Goal: Task Accomplishment & Management: Manage account settings

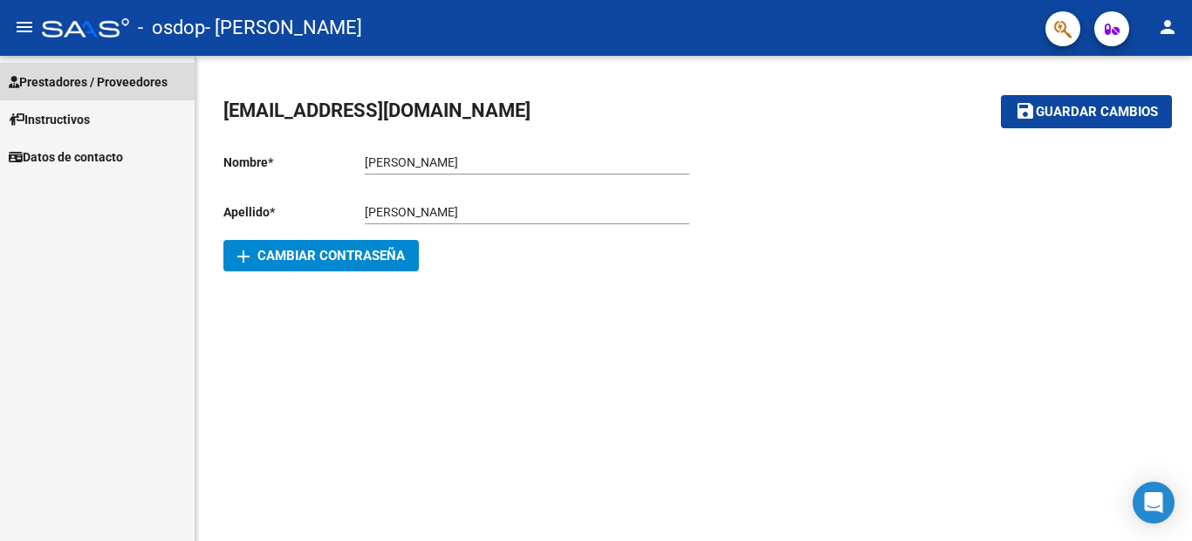
click at [58, 79] on span "Prestadores / Proveedores" at bounding box center [88, 81] width 159 height 19
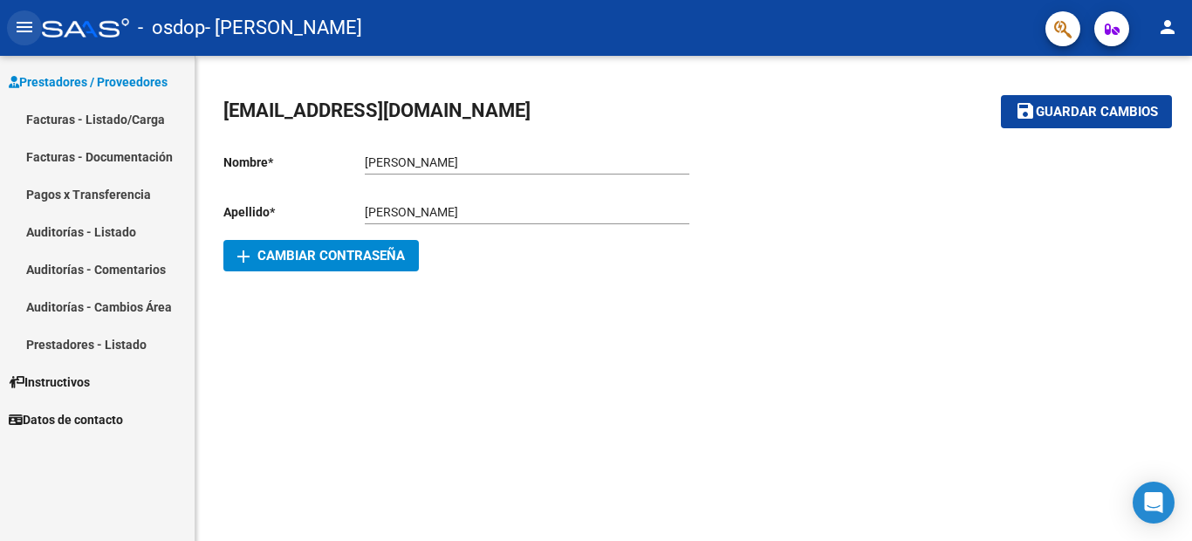
click at [22, 27] on mat-icon "menu" at bounding box center [24, 27] width 21 height 21
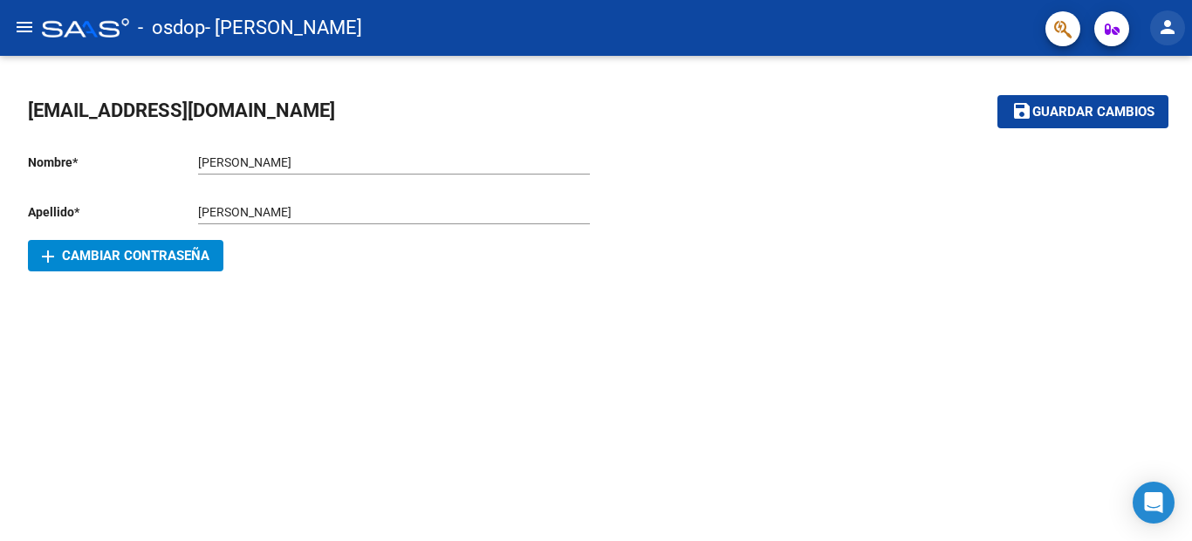
click at [1164, 30] on mat-icon "person" at bounding box center [1167, 27] width 21 height 21
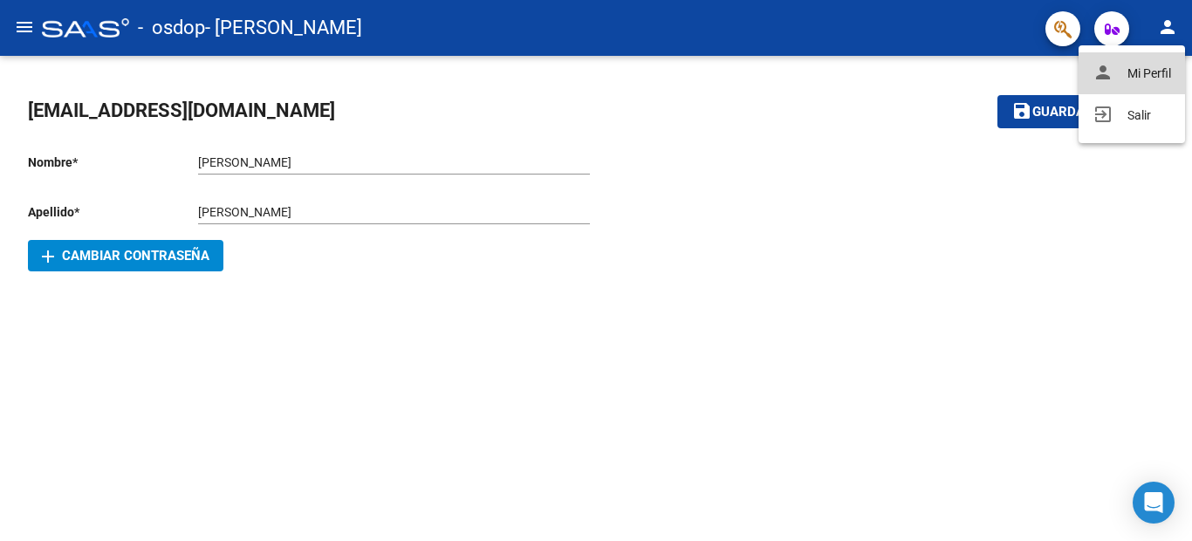
click at [1148, 72] on button "person Mi Perfil" at bounding box center [1132, 73] width 106 height 42
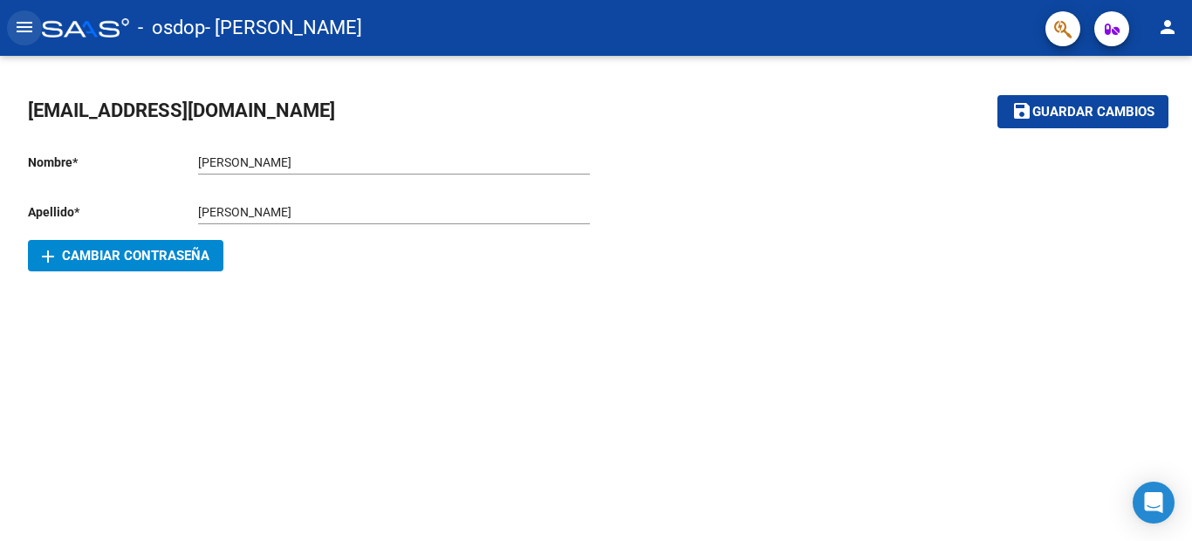
click at [23, 33] on mat-icon "menu" at bounding box center [24, 27] width 21 height 21
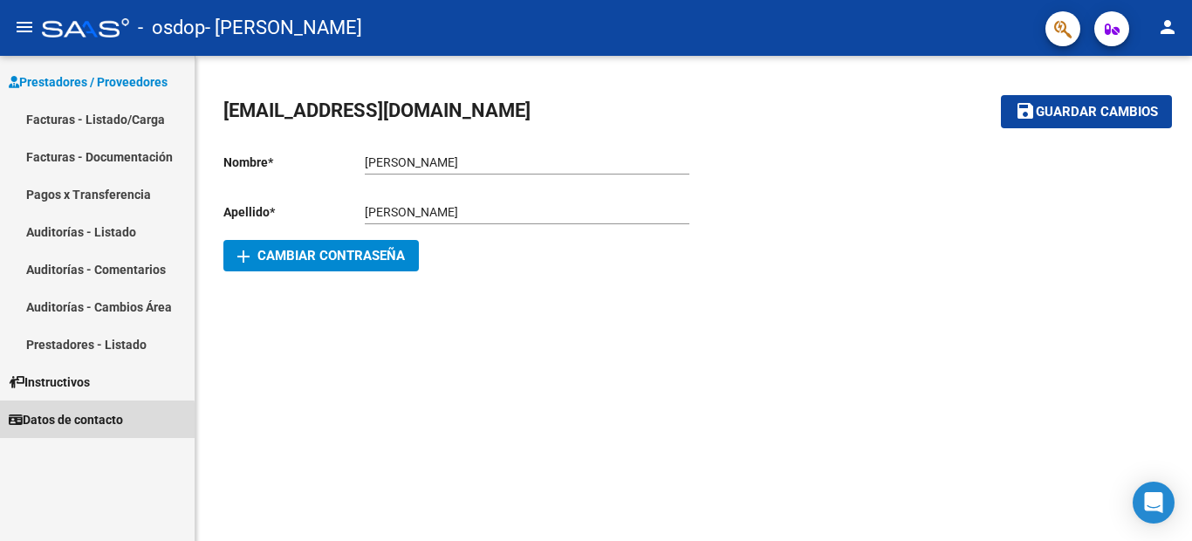
click at [91, 421] on span "Datos de contacto" at bounding box center [66, 419] width 114 height 19
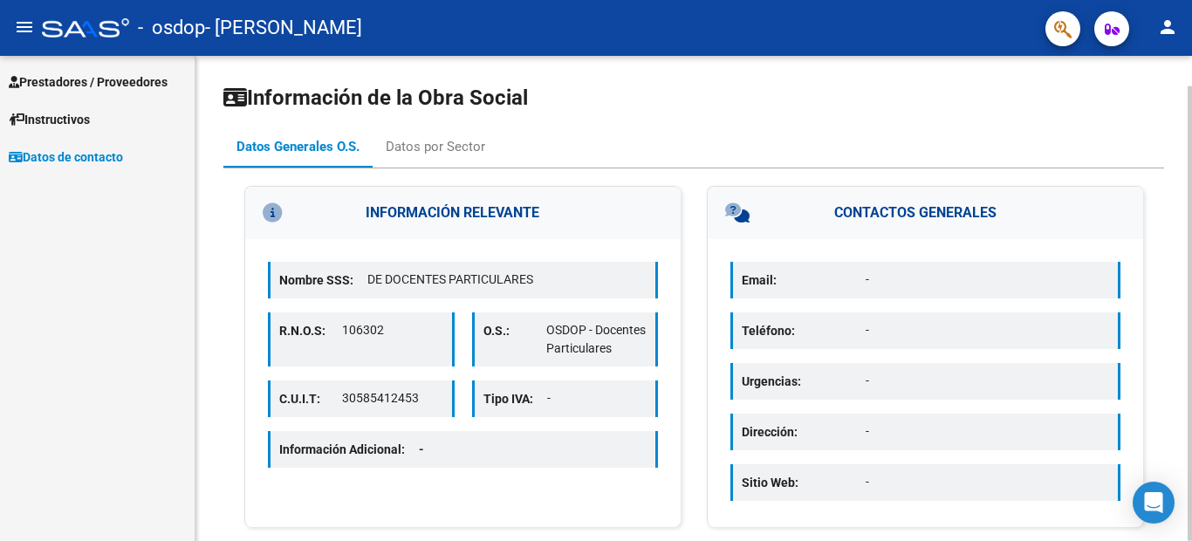
scroll to position [32, 0]
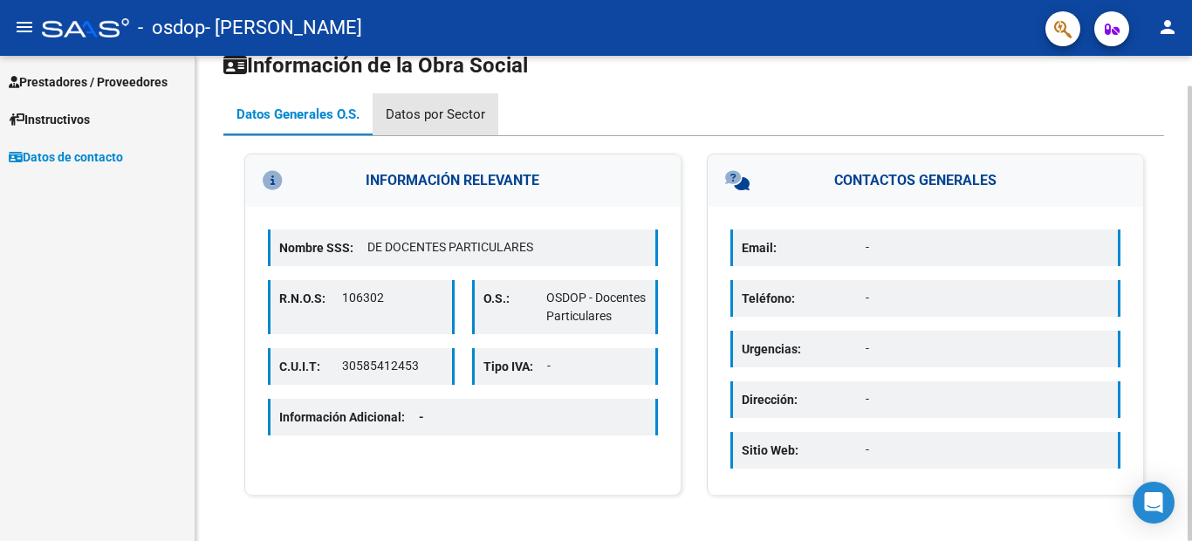
click at [445, 120] on div "Datos por Sector" at bounding box center [435, 114] width 99 height 19
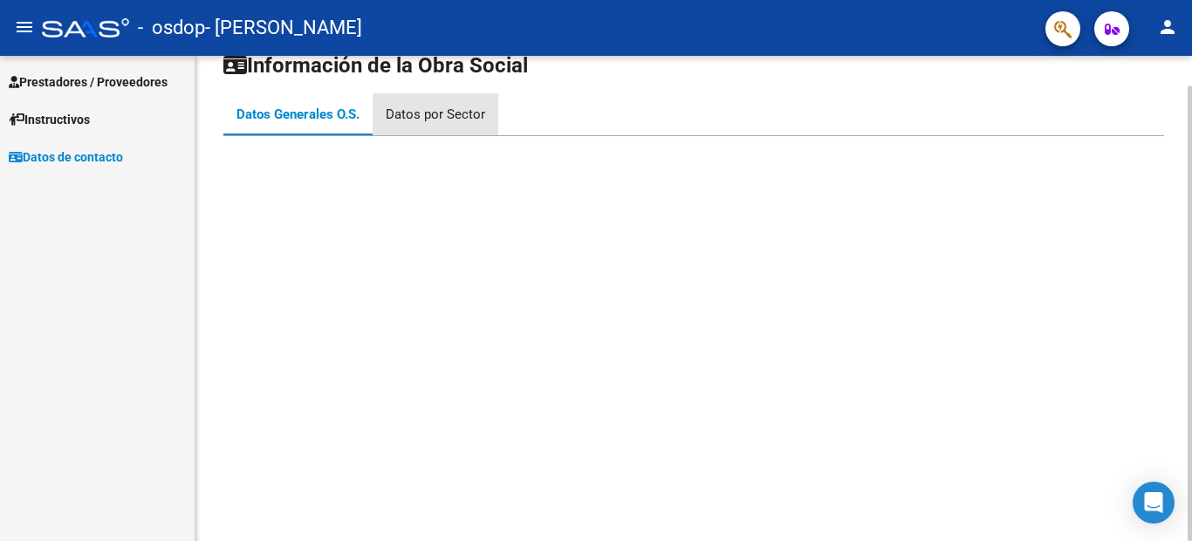
scroll to position [0, 0]
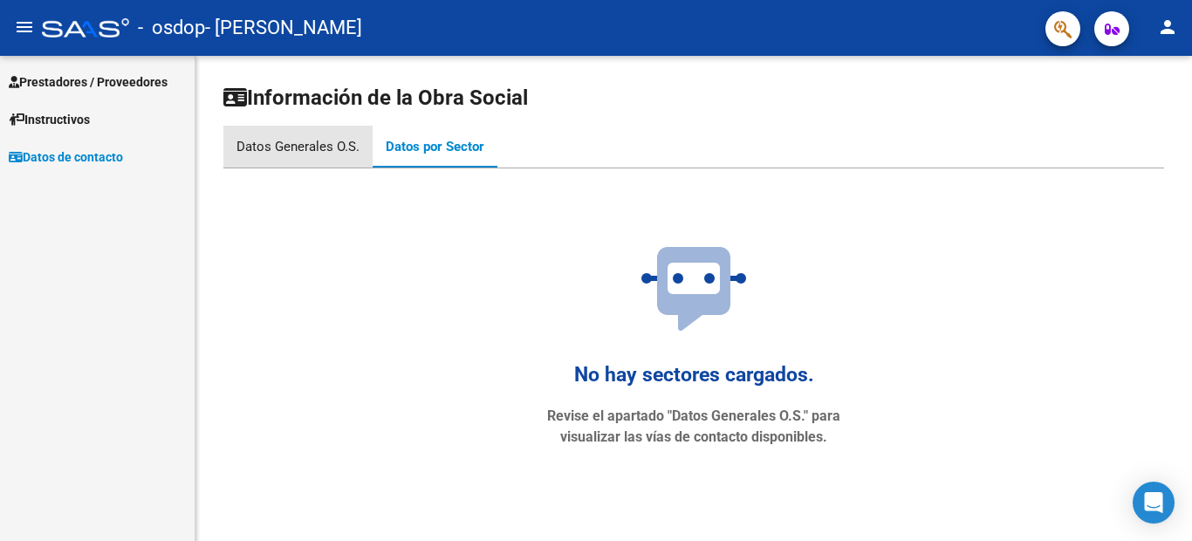
click at [294, 142] on div "Datos Generales O.S." at bounding box center [297, 146] width 123 height 19
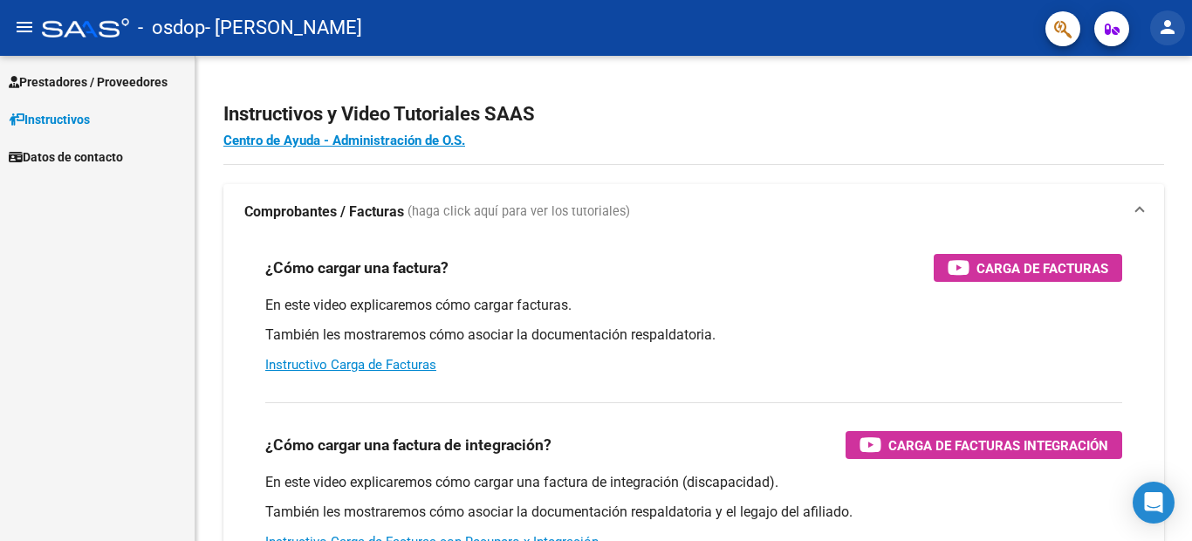
click at [1164, 27] on mat-icon "person" at bounding box center [1167, 27] width 21 height 21
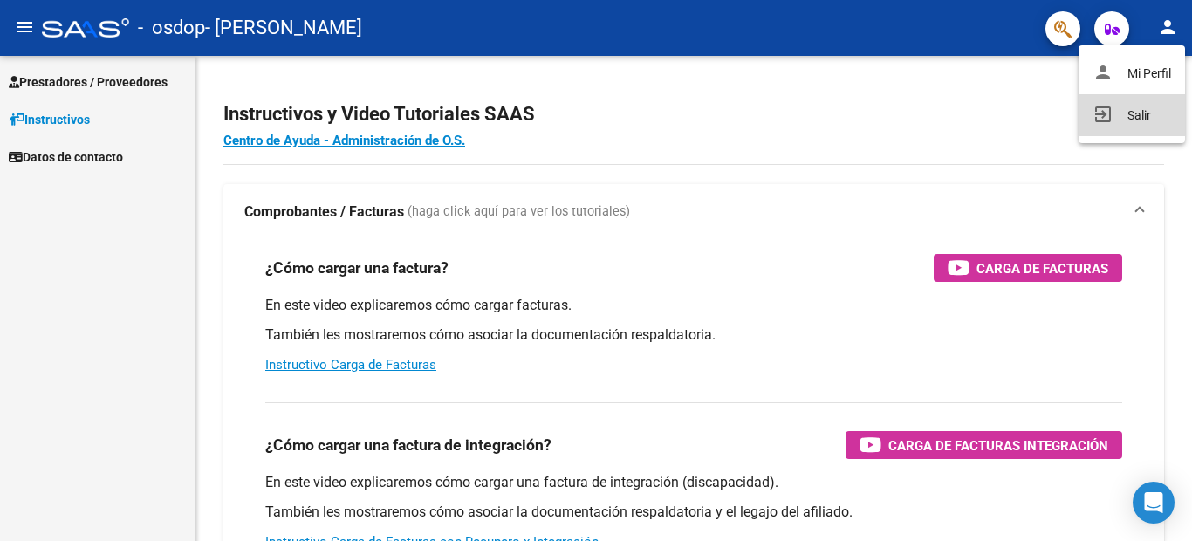
click at [1097, 118] on mat-icon "exit_to_app" at bounding box center [1103, 114] width 21 height 21
